Goal: Transaction & Acquisition: Book appointment/travel/reservation

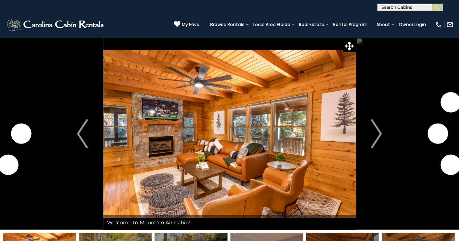
click at [378, 132] on img "Next" at bounding box center [376, 133] width 11 height 29
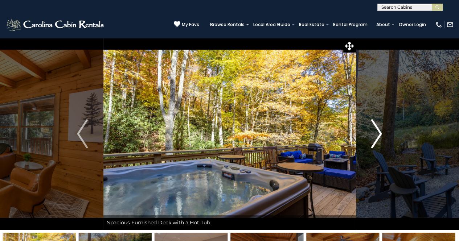
click at [378, 134] on img "Next" at bounding box center [376, 133] width 11 height 29
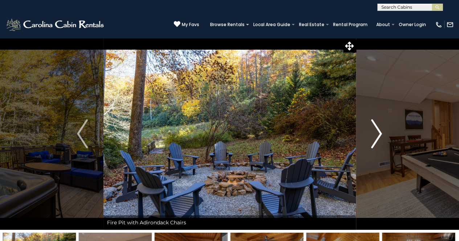
click at [378, 134] on img "Next" at bounding box center [376, 133] width 11 height 29
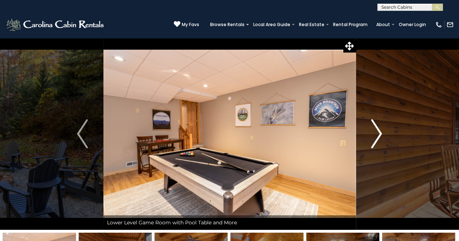
click at [378, 134] on img "Next" at bounding box center [376, 133] width 11 height 29
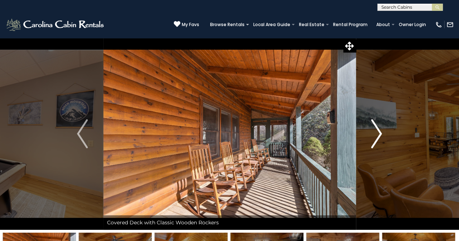
click at [378, 134] on img "Next" at bounding box center [376, 133] width 11 height 29
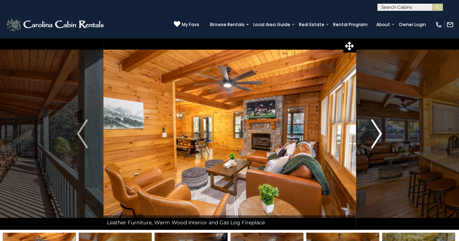
click at [378, 134] on img "Next" at bounding box center [376, 133] width 11 height 29
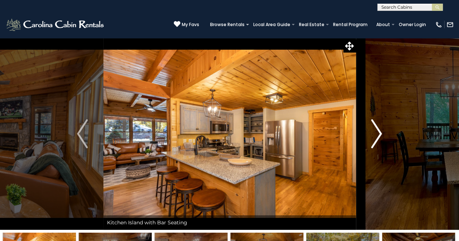
click at [378, 134] on img "Next" at bounding box center [376, 133] width 11 height 29
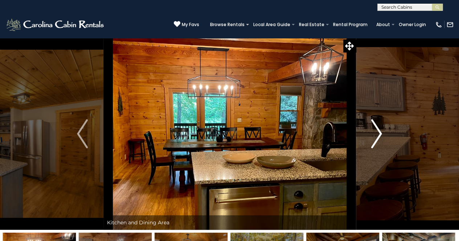
click at [378, 134] on img "Next" at bounding box center [376, 133] width 11 height 29
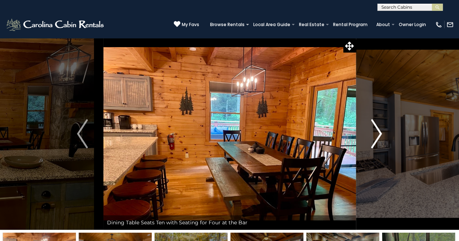
click at [378, 134] on img "Next" at bounding box center [376, 133] width 11 height 29
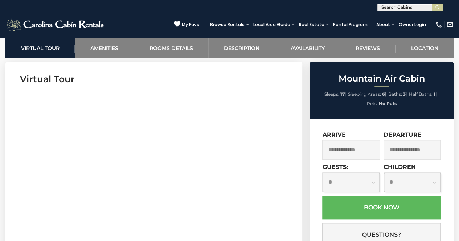
scroll to position [326, 0]
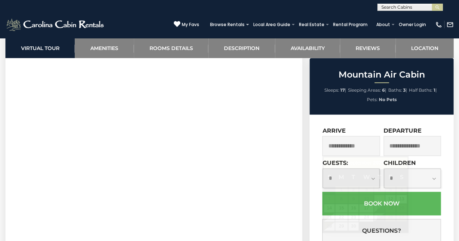
click at [365, 145] on input "text" at bounding box center [350, 146] width 57 height 20
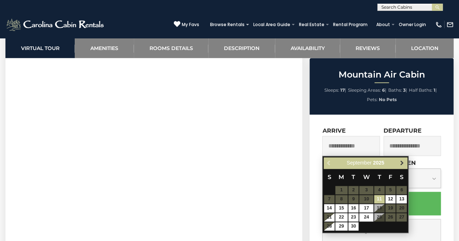
click at [399, 163] on link "Next" at bounding box center [401, 162] width 9 height 9
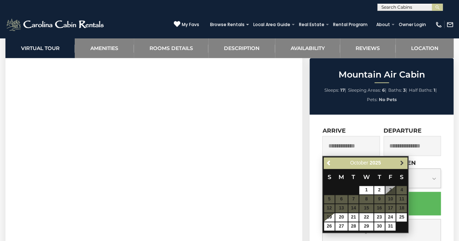
click at [398, 165] on link "Next" at bounding box center [401, 162] width 9 height 9
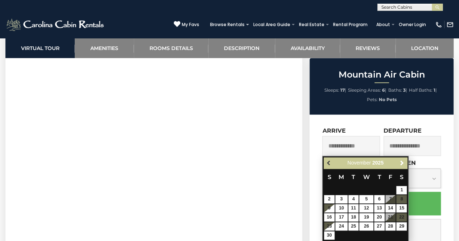
click at [331, 163] on span "Previous" at bounding box center [329, 163] width 6 height 6
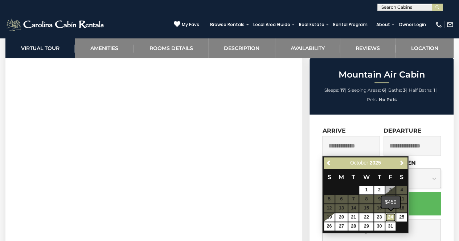
click at [391, 217] on link "24" at bounding box center [390, 217] width 11 height 8
type input "**********"
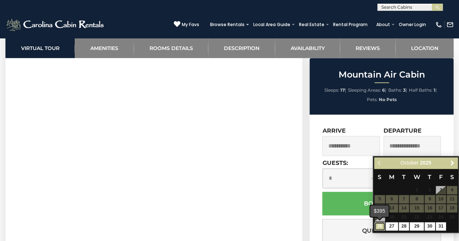
click at [378, 227] on link "26" at bounding box center [379, 226] width 11 height 8
type input "**********"
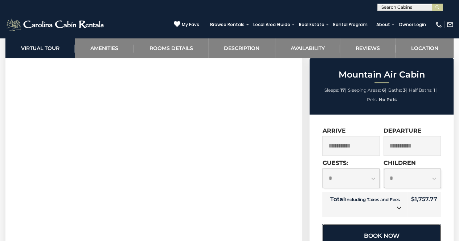
click at [389, 228] on button "Book Now" at bounding box center [381, 236] width 119 height 24
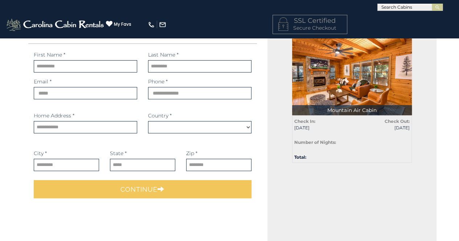
scroll to position [72, 0]
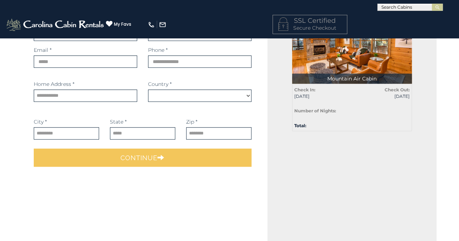
select select "*********"
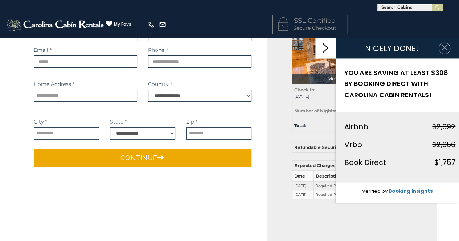
click at [441, 48] on icon "button" at bounding box center [443, 47] width 7 height 7
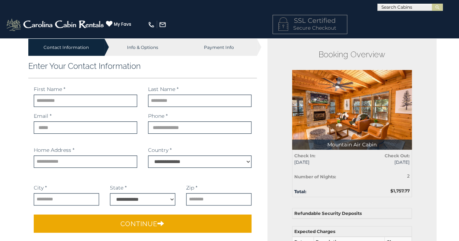
scroll to position [0, 0]
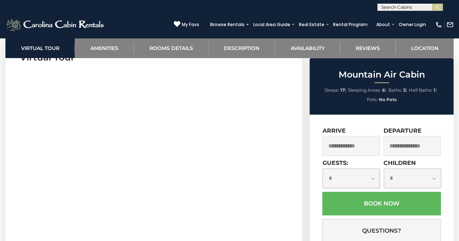
scroll to position [326, 0]
click at [352, 146] on input "text" at bounding box center [350, 146] width 57 height 20
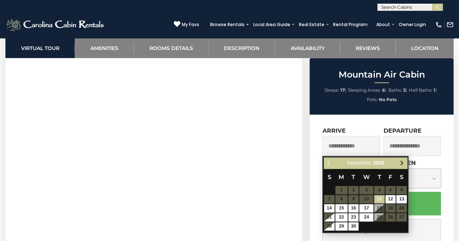
click at [403, 162] on span "Next" at bounding box center [402, 163] width 6 height 6
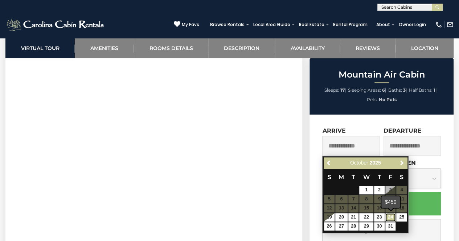
click at [392, 217] on link "24" at bounding box center [390, 217] width 11 height 8
type input "**********"
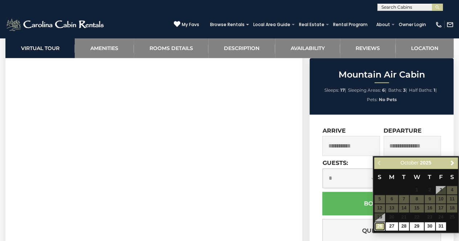
click at [377, 228] on link "26" at bounding box center [379, 226] width 11 height 8
type input "**********"
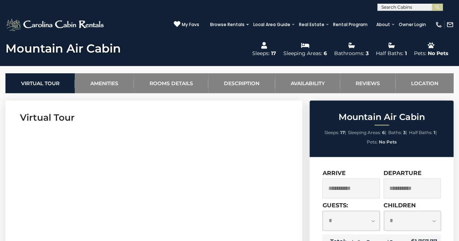
scroll to position [217, 0]
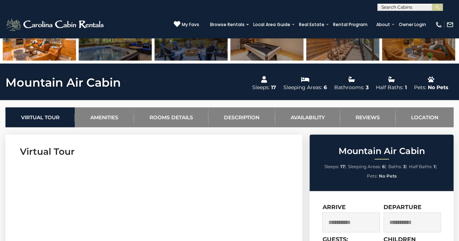
click at [366, 218] on input "**********" at bounding box center [350, 222] width 57 height 20
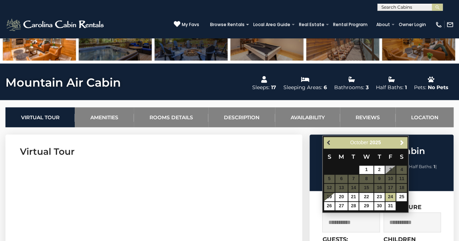
click at [330, 141] on span "Previous" at bounding box center [329, 143] width 6 height 6
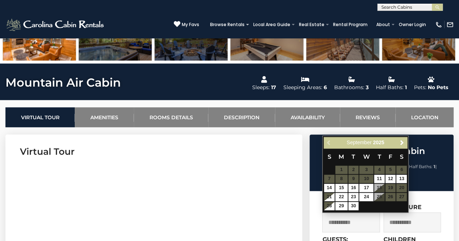
click at [330, 141] on div "Previous Next [DATE]" at bounding box center [364, 142] width 83 height 11
click at [398, 141] on link "Next" at bounding box center [401, 142] width 9 height 9
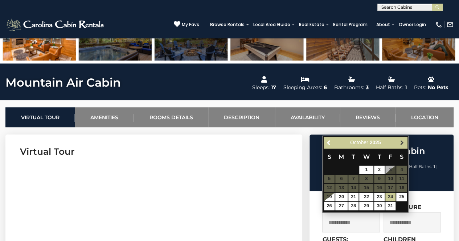
click at [398, 141] on link "Next" at bounding box center [401, 142] width 9 height 9
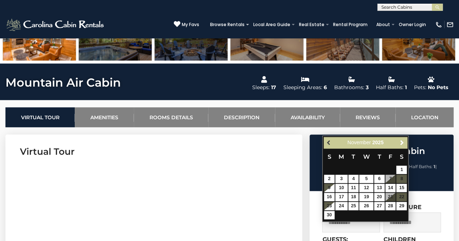
click at [328, 138] on link "Previous" at bounding box center [328, 142] width 9 height 9
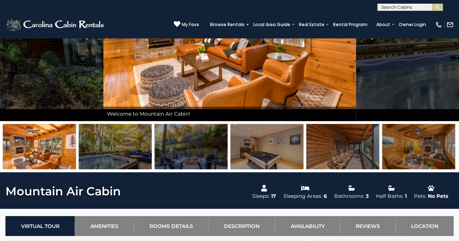
scroll to position [72, 0]
